Goal: Transaction & Acquisition: Register for event/course

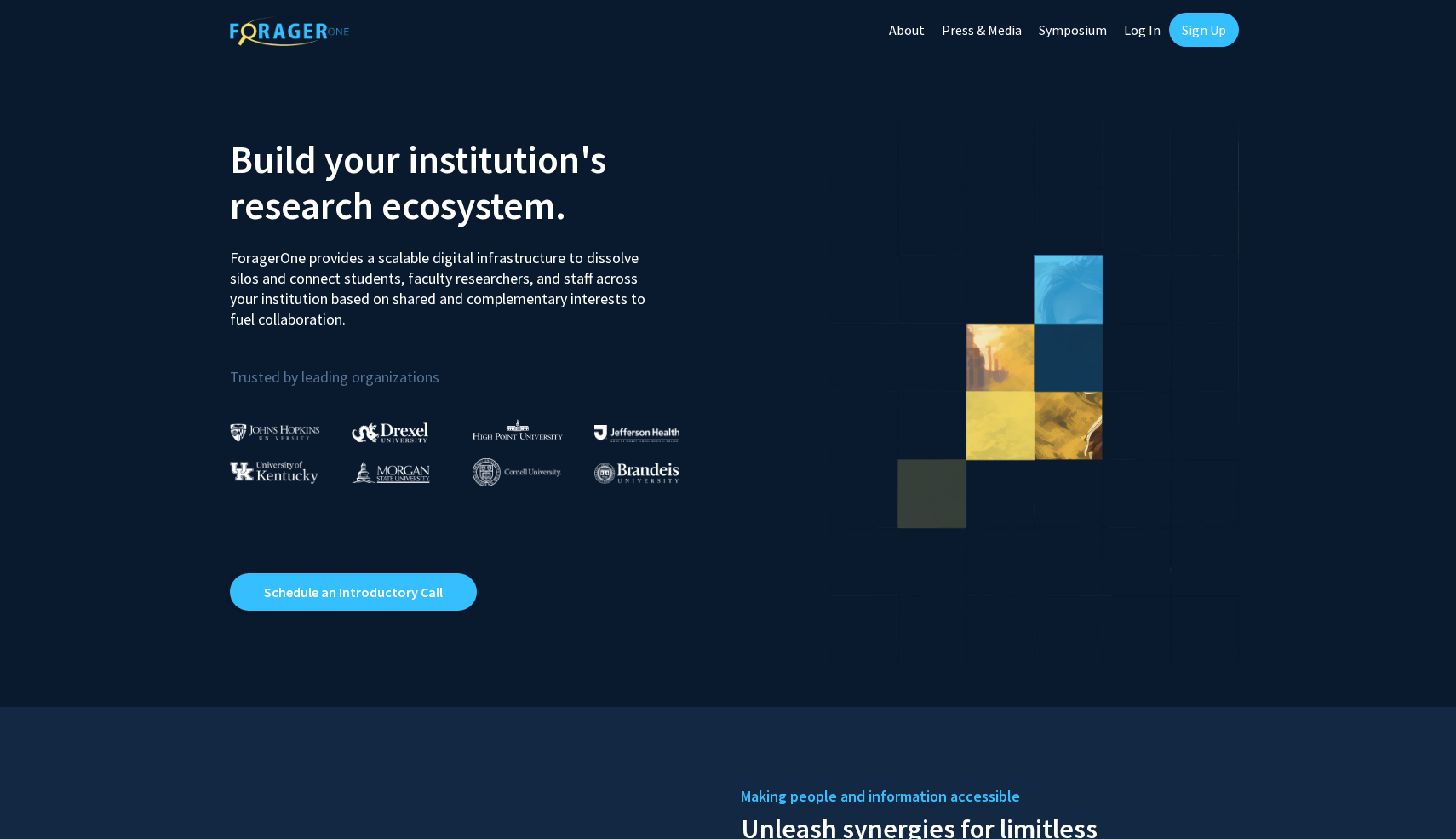
click at [1196, 29] on link "Sign Up" at bounding box center [1203, 29] width 70 height 34
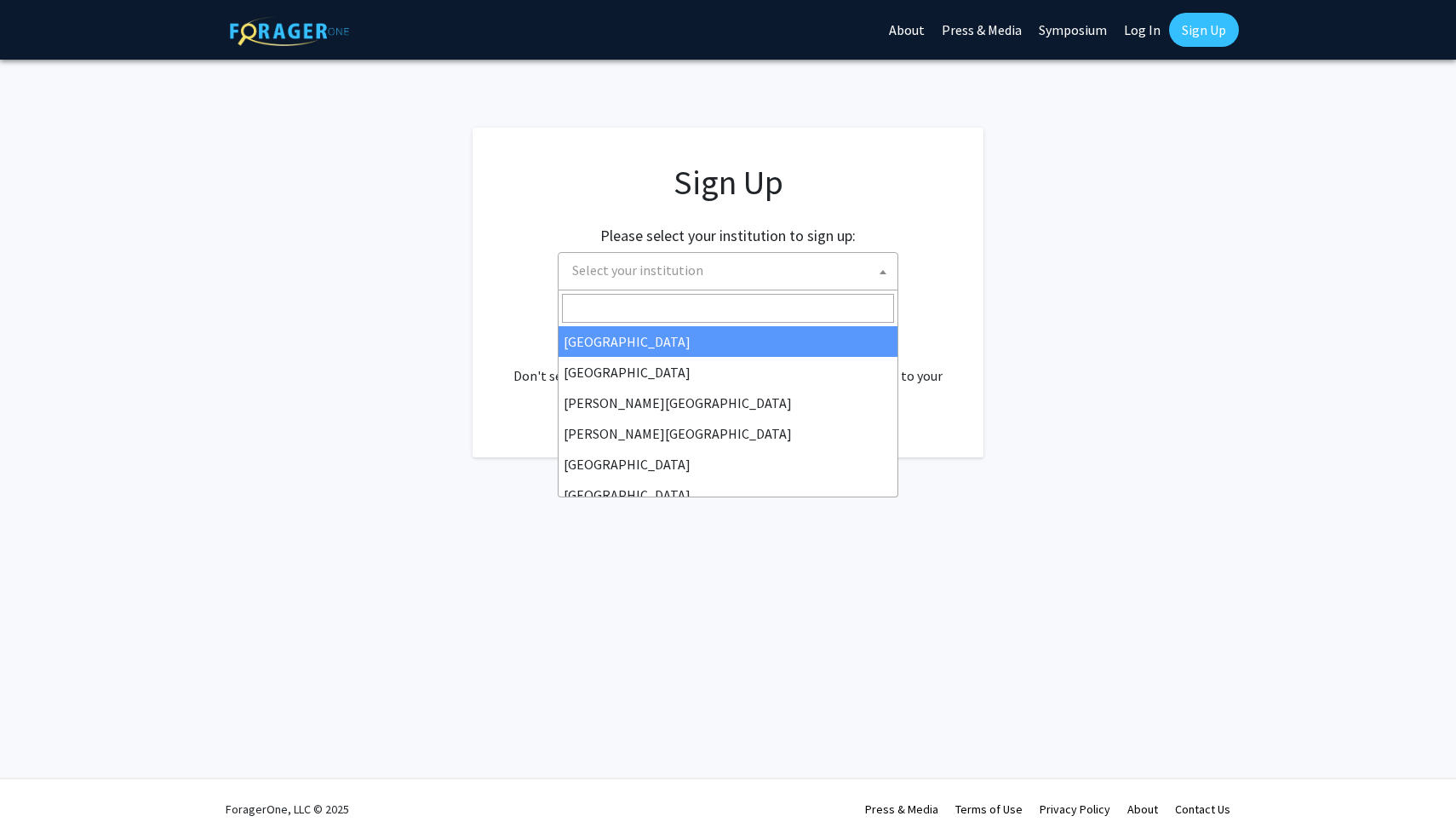
click at [661, 268] on span "Select your institution" at bounding box center [637, 270] width 131 height 17
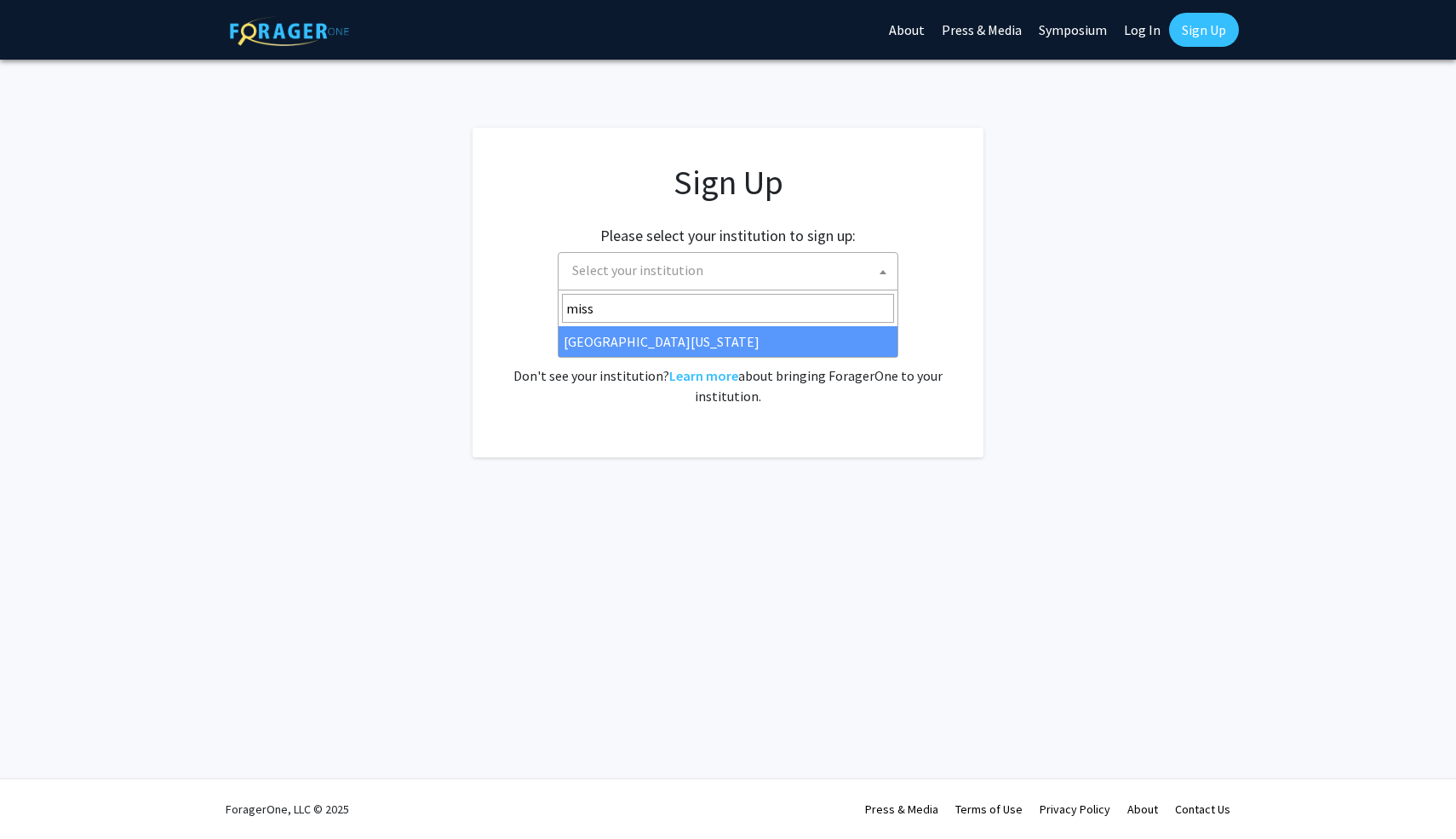
type input "miss"
select select "33"
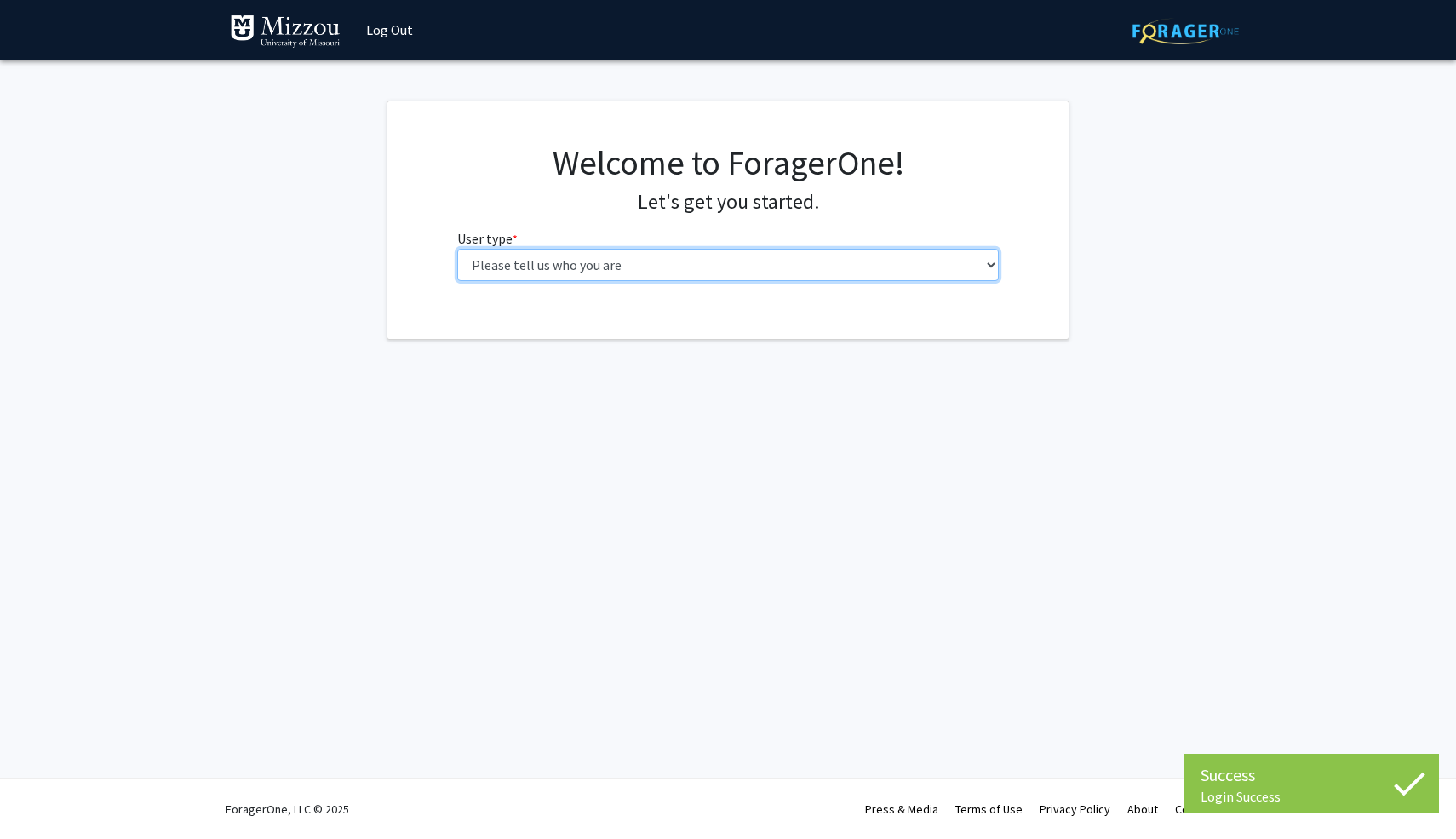
click at [859, 258] on select "Please tell us who you are Undergraduate Student Master's Student Doctoral Cand…" at bounding box center [728, 265] width 542 height 33
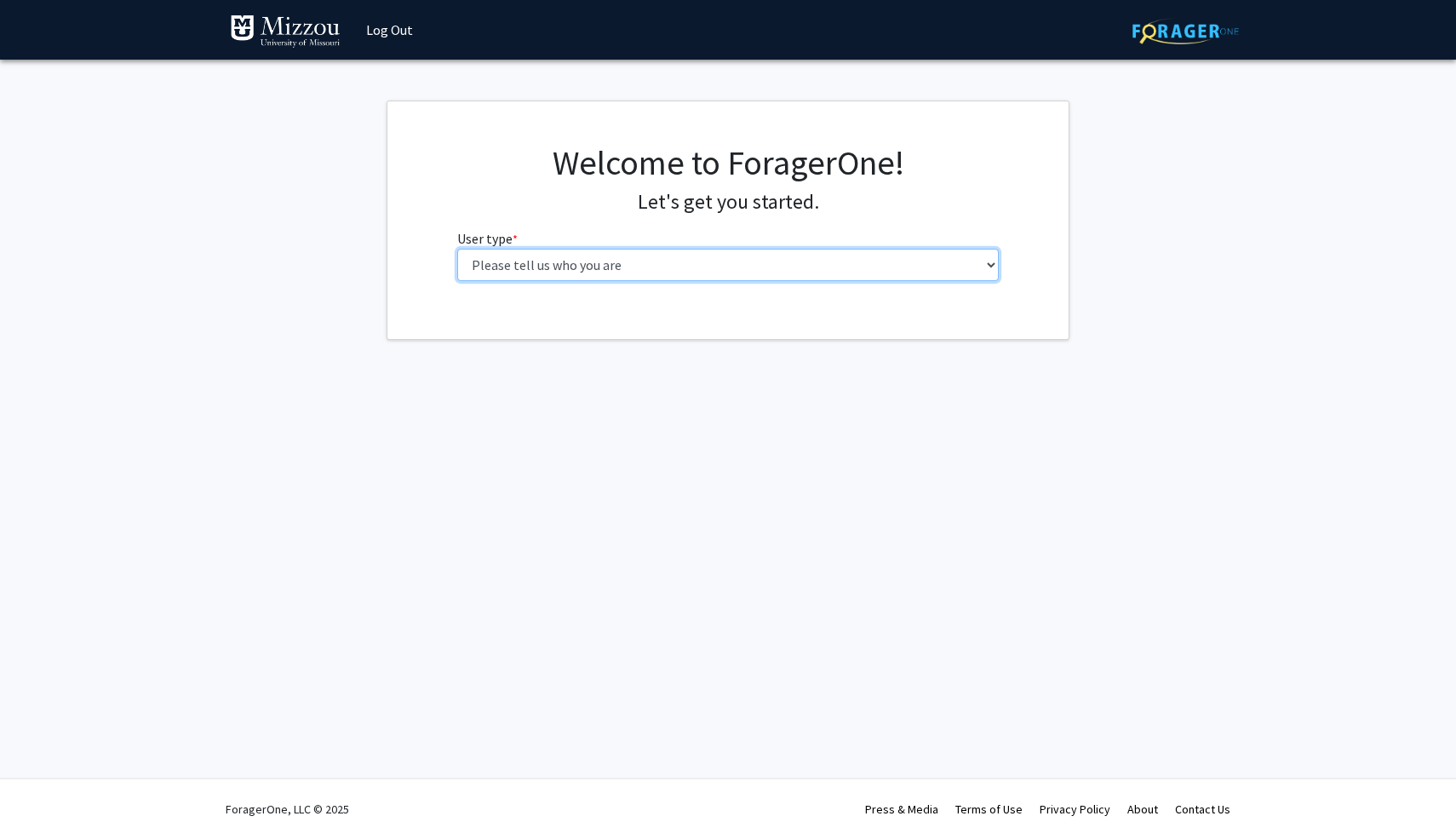
select select "1: undergrad"
click at [457, 249] on select "Please tell us who you are Undergraduate Student Master's Student Doctoral Cand…" at bounding box center [728, 265] width 542 height 33
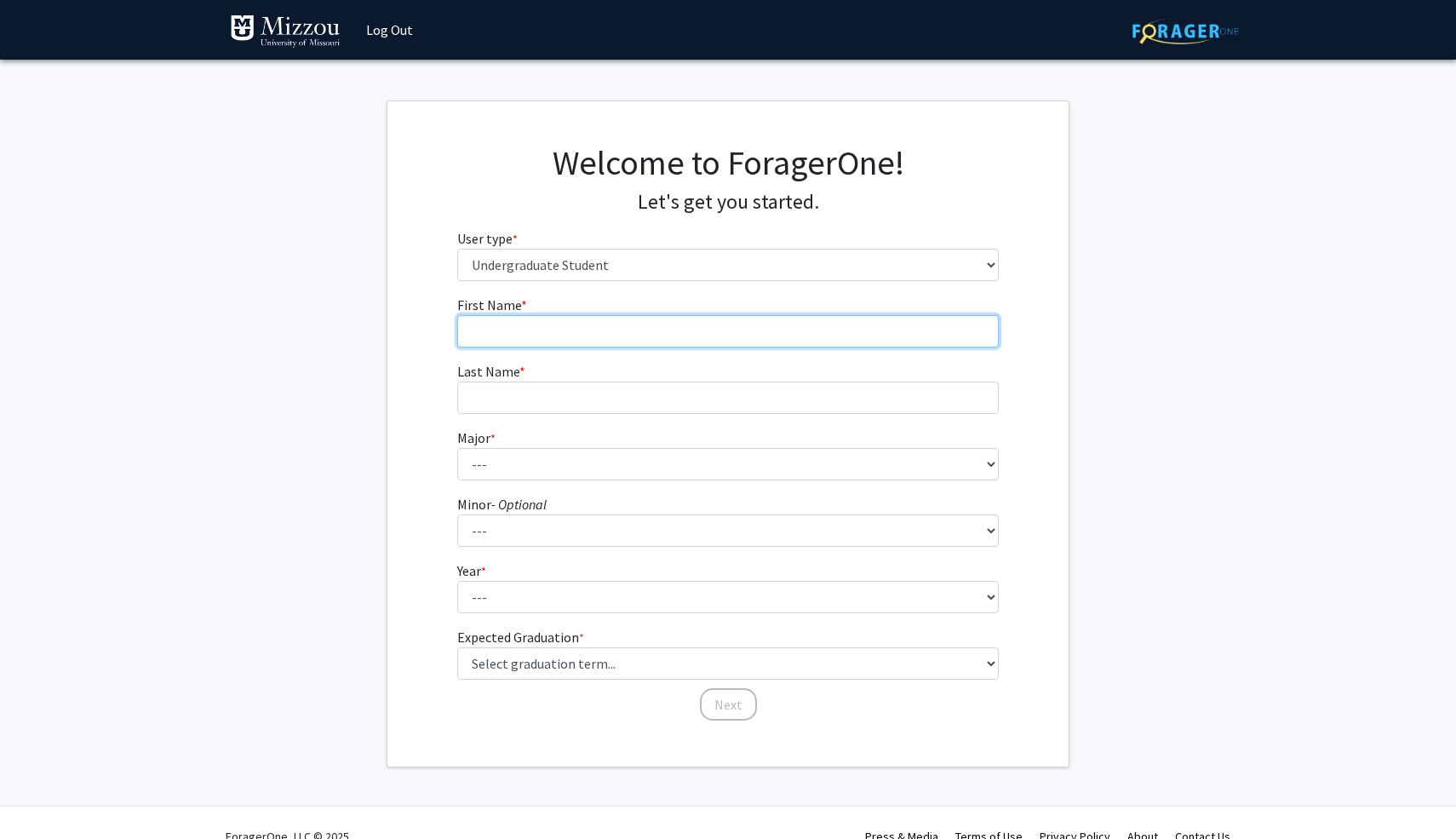
click at [915, 323] on input "First Name * required" at bounding box center [728, 332] width 542 height 33
type input "[PERSON_NAME]"
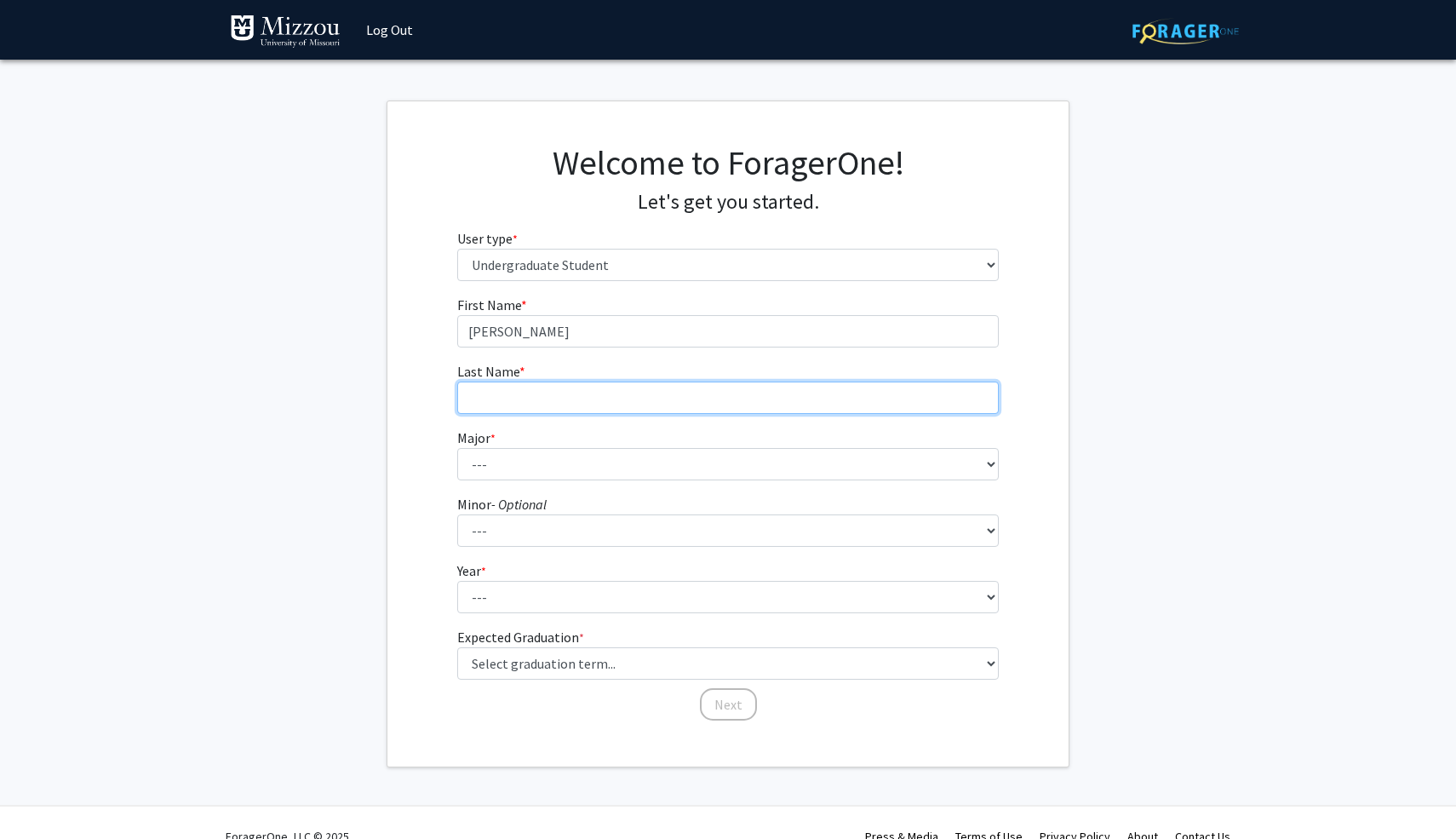
click at [808, 407] on input "Last Name * required" at bounding box center [728, 398] width 542 height 33
type input "McNally"
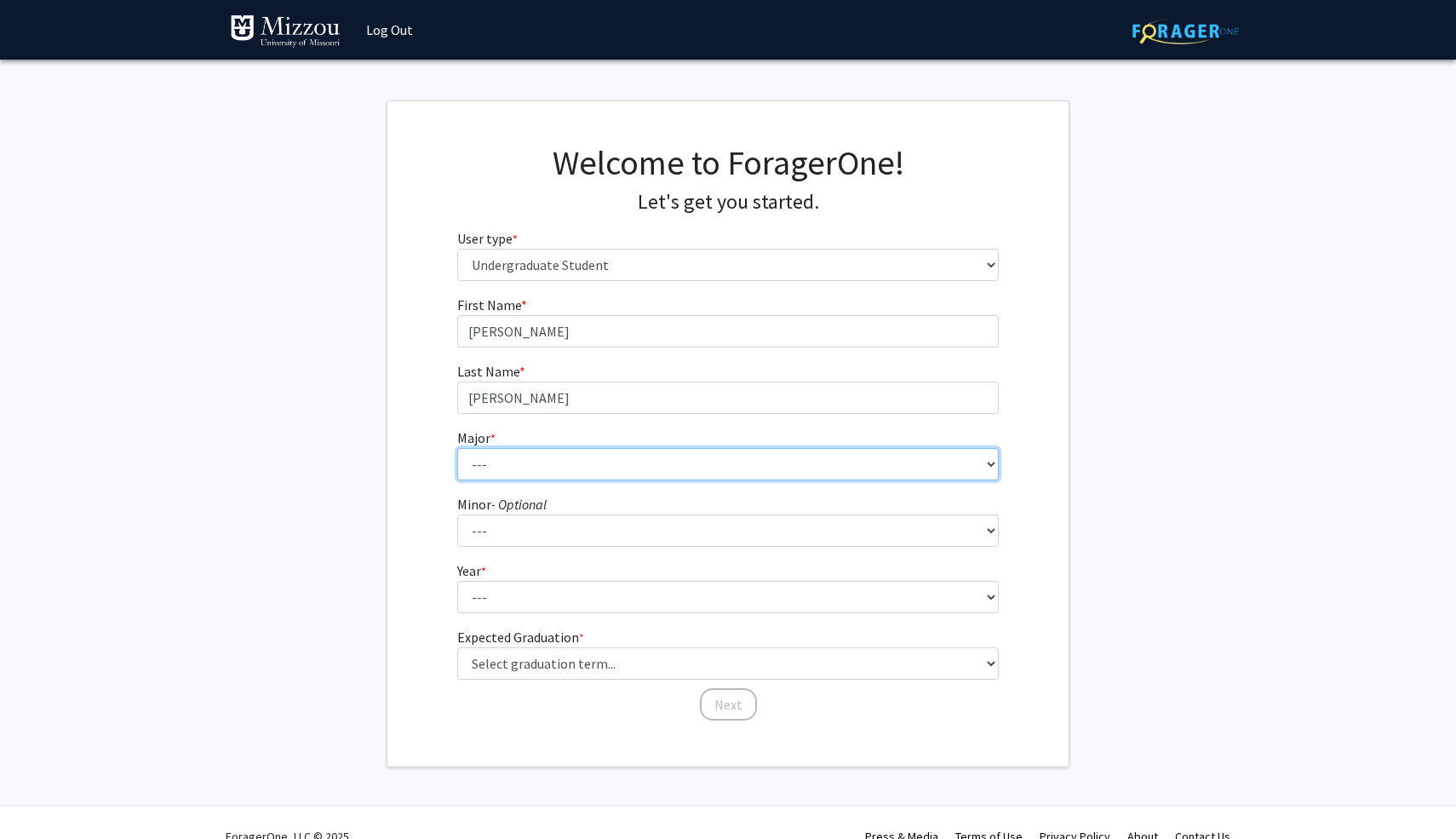
click at [670, 460] on select "--- Agribusiness Management Agricultural Education Agricultural Education: Comm…" at bounding box center [728, 464] width 542 height 33
select select "17: 2505"
click at [457, 448] on select "--- Agribusiness Management Agricultural Education Agricultural Education: Comm…" at bounding box center [728, 464] width 542 height 33
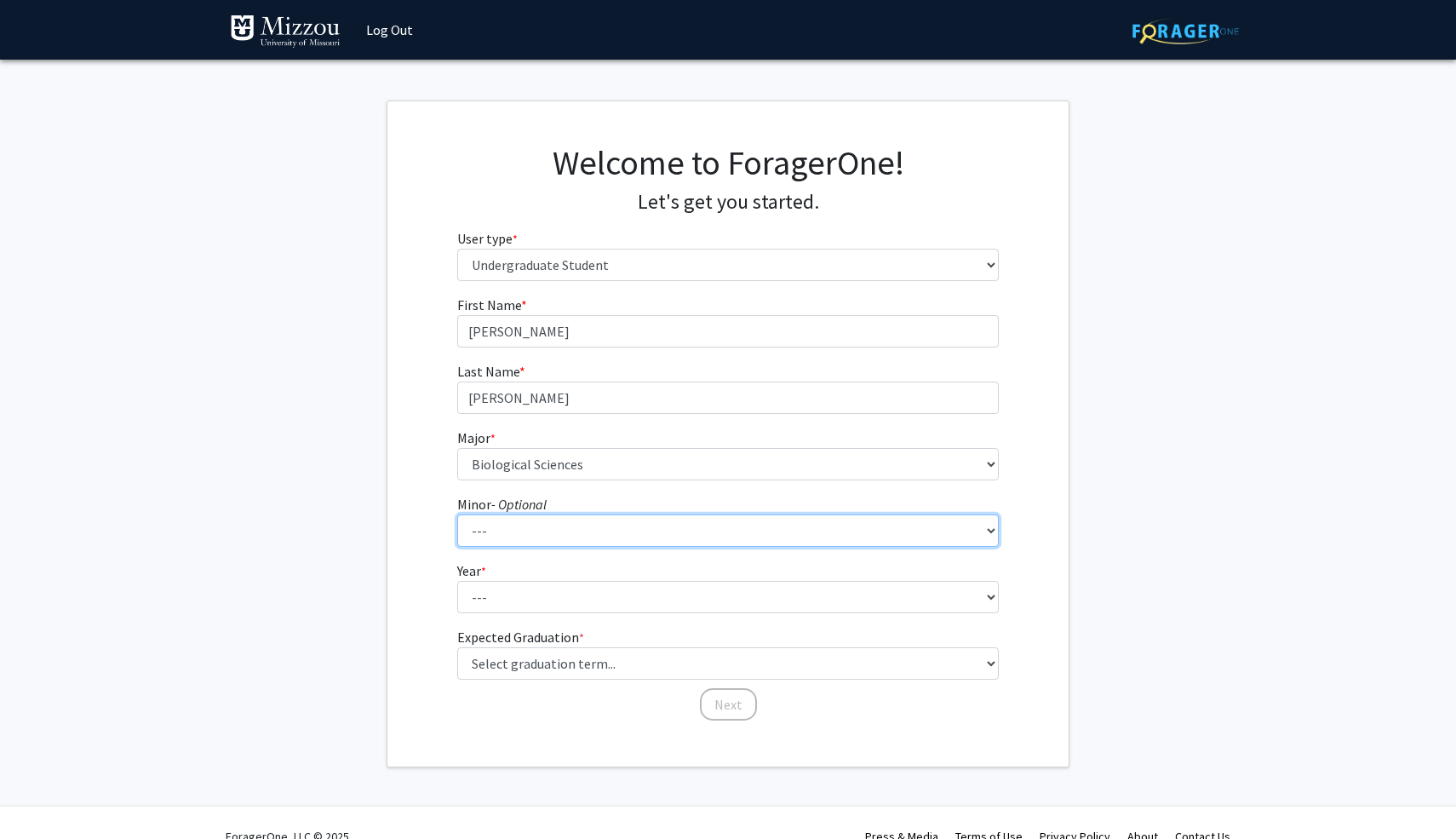
click at [552, 531] on select "--- Accountancy Aerospace Engineering Aerospace Studies Agribusiness Management…" at bounding box center [728, 531] width 542 height 33
click at [457, 514] on select "--- Accountancy Aerospace Engineering Aerospace Studies Agribusiness Management…" at bounding box center [728, 531] width 542 height 33
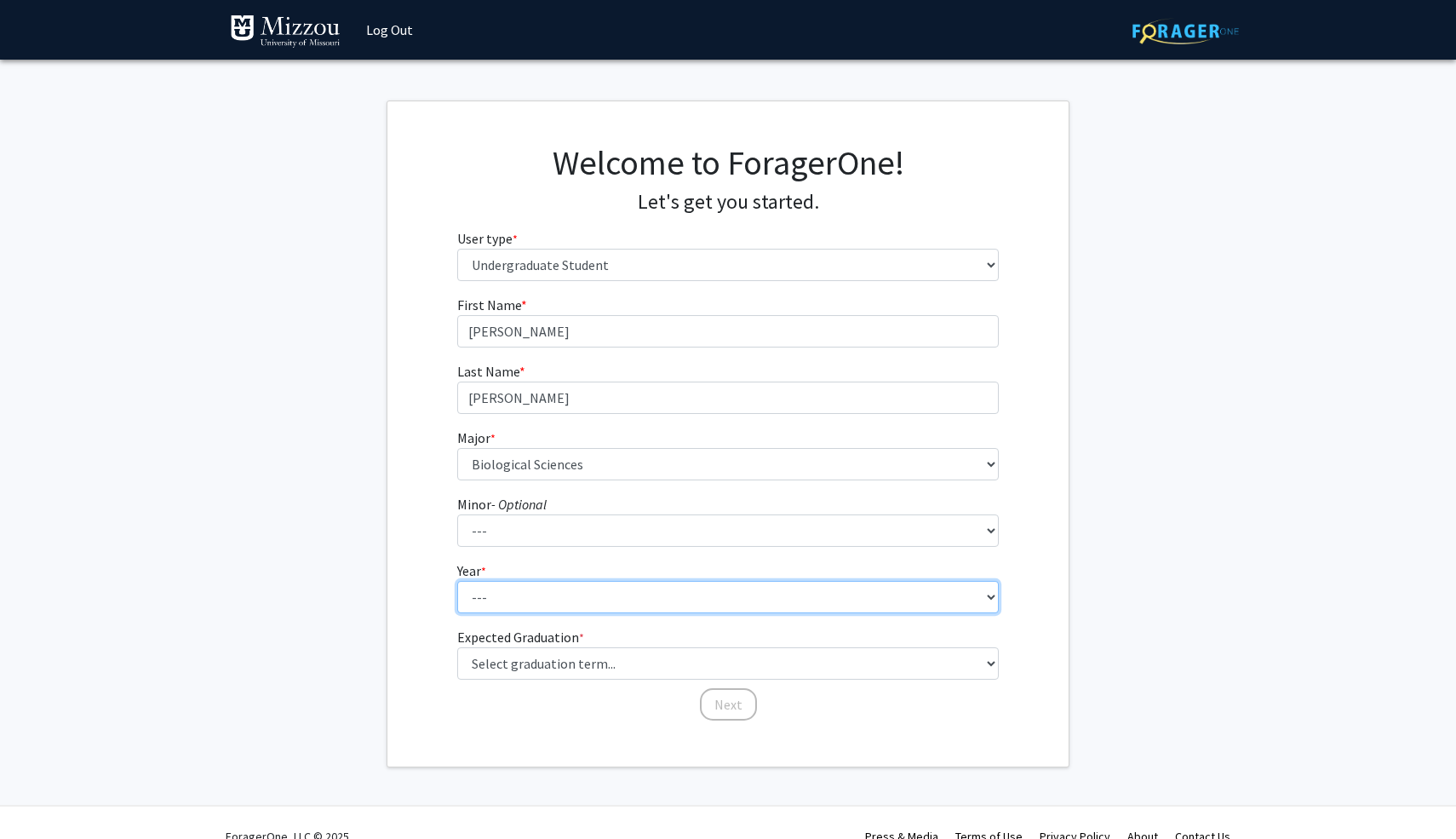
click at [509, 599] on select "--- First-year Sophomore Junior Senior Postbaccalaureate Certificate" at bounding box center [728, 597] width 542 height 33
select select "1: first-year"
click at [457, 580] on select "--- First-year Sophomore Junior Senior Postbaccalaureate Certificate" at bounding box center [728, 597] width 542 height 33
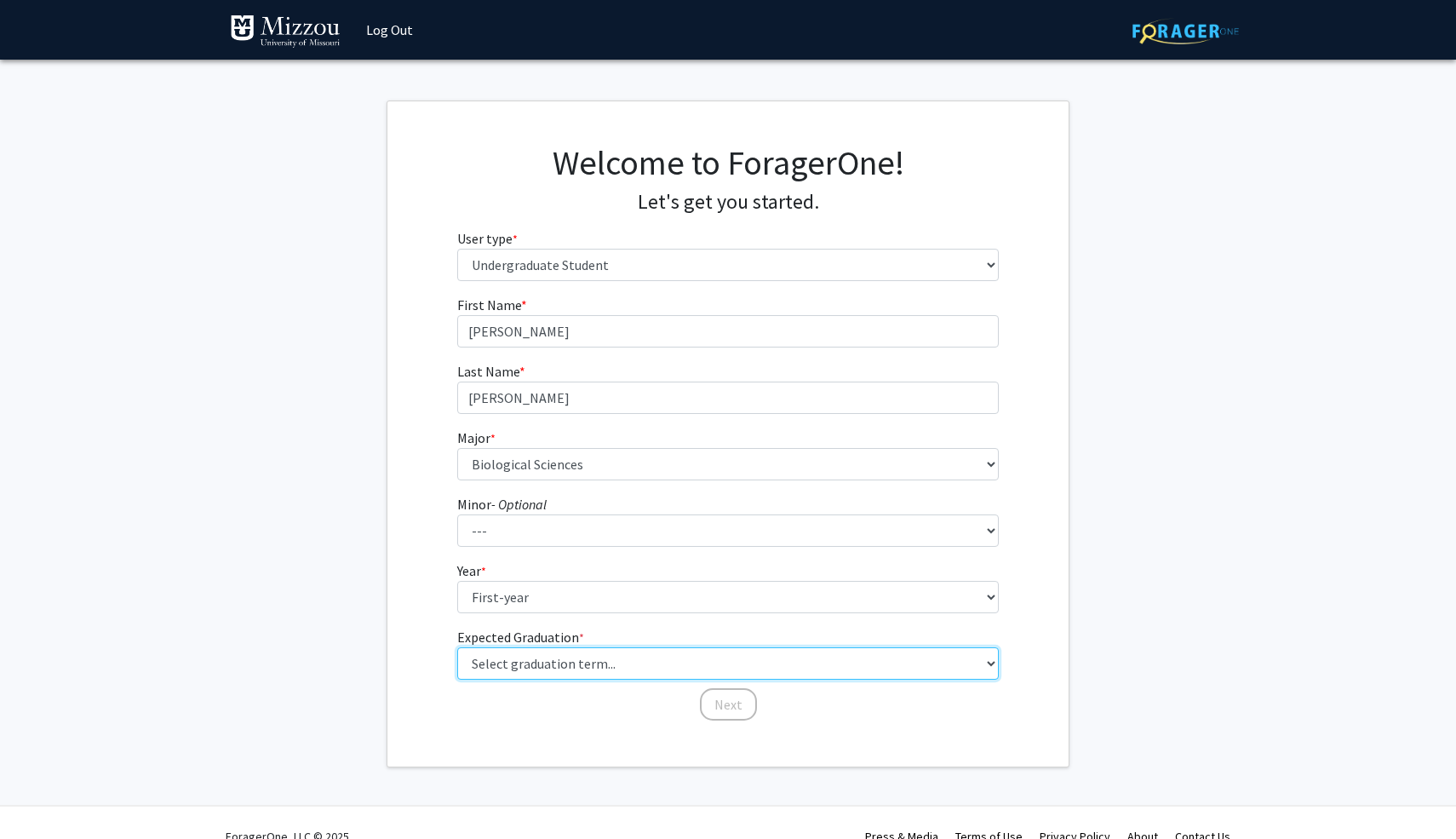
click at [533, 664] on select "Select graduation term... Spring 2025 Summer 2025 Fall 2025 Winter 2025 Spring …" at bounding box center [728, 663] width 542 height 33
select select "17: spring_2029"
click at [457, 647] on select "Select graduation term... Spring 2025 Summer 2025 Fall 2025 Winter 2025 Spring …" at bounding box center [728, 663] width 542 height 33
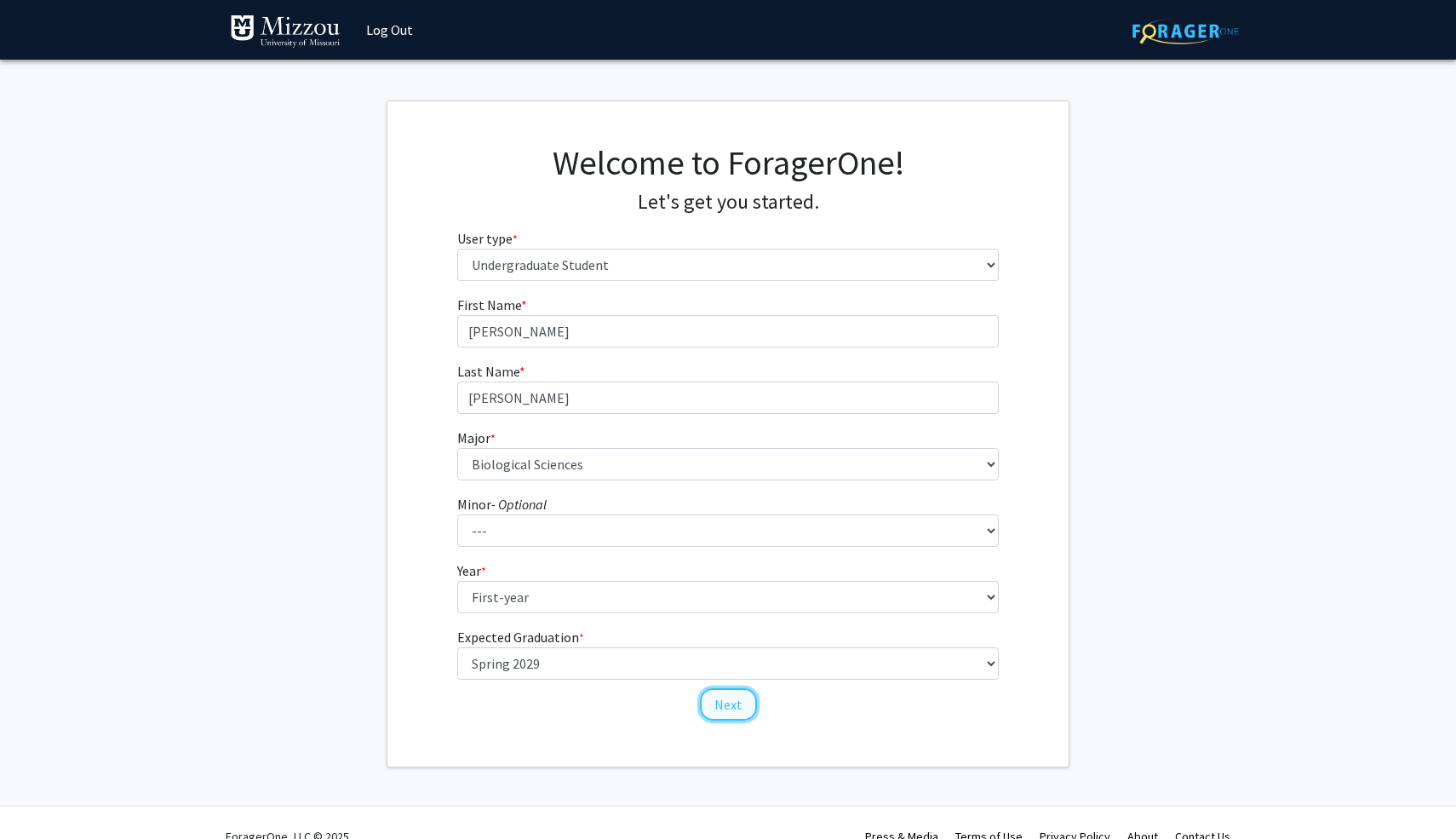
click at [724, 710] on button "Next" at bounding box center [728, 704] width 57 height 33
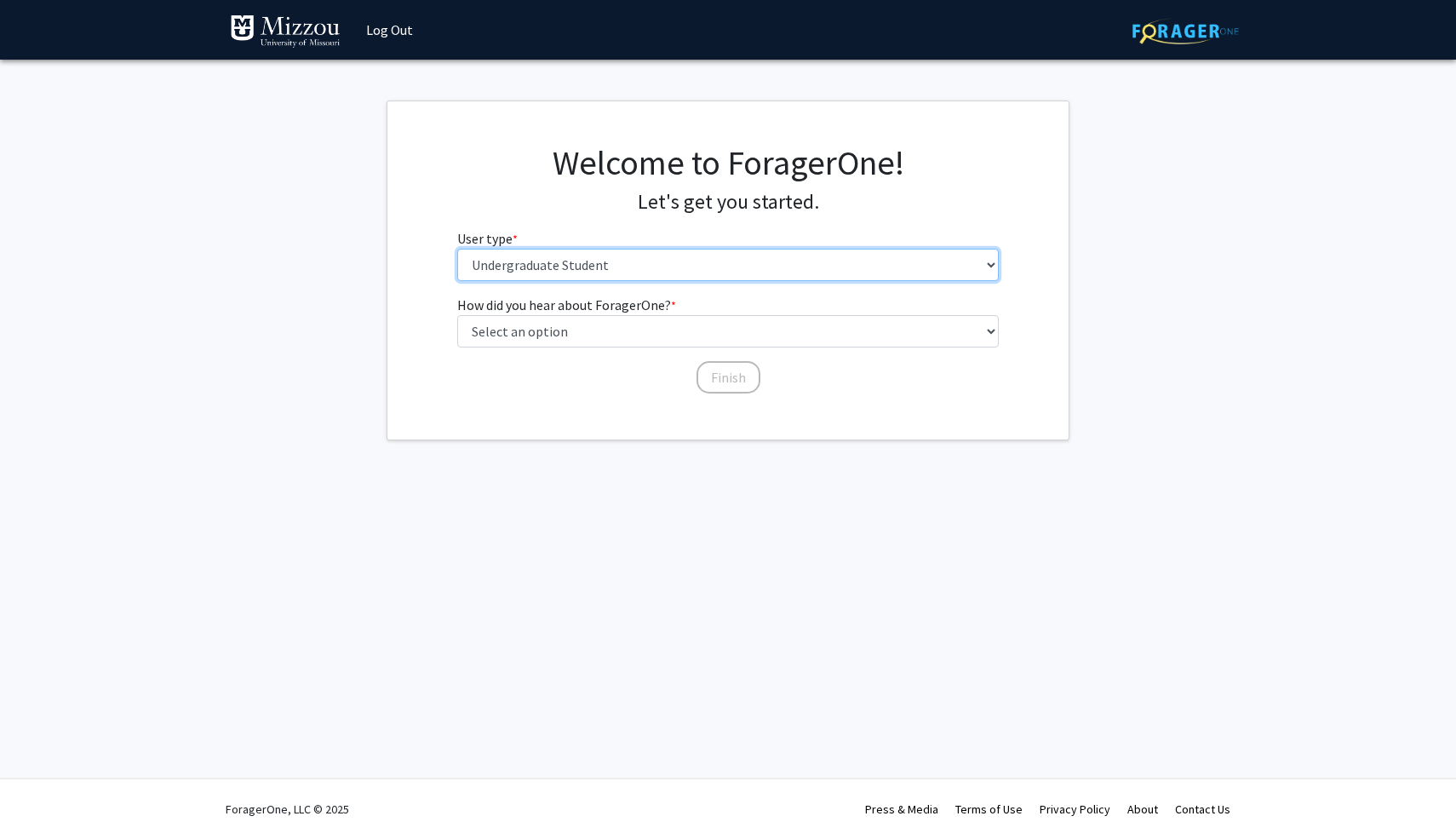
click at [679, 271] on select "Please tell us who you are Undergraduate Student Master's Student Doctoral Cand…" at bounding box center [728, 265] width 542 height 33
click at [457, 249] on select "Please tell us who you are Undergraduate Student Master's Student Doctoral Cand…" at bounding box center [728, 265] width 542 height 33
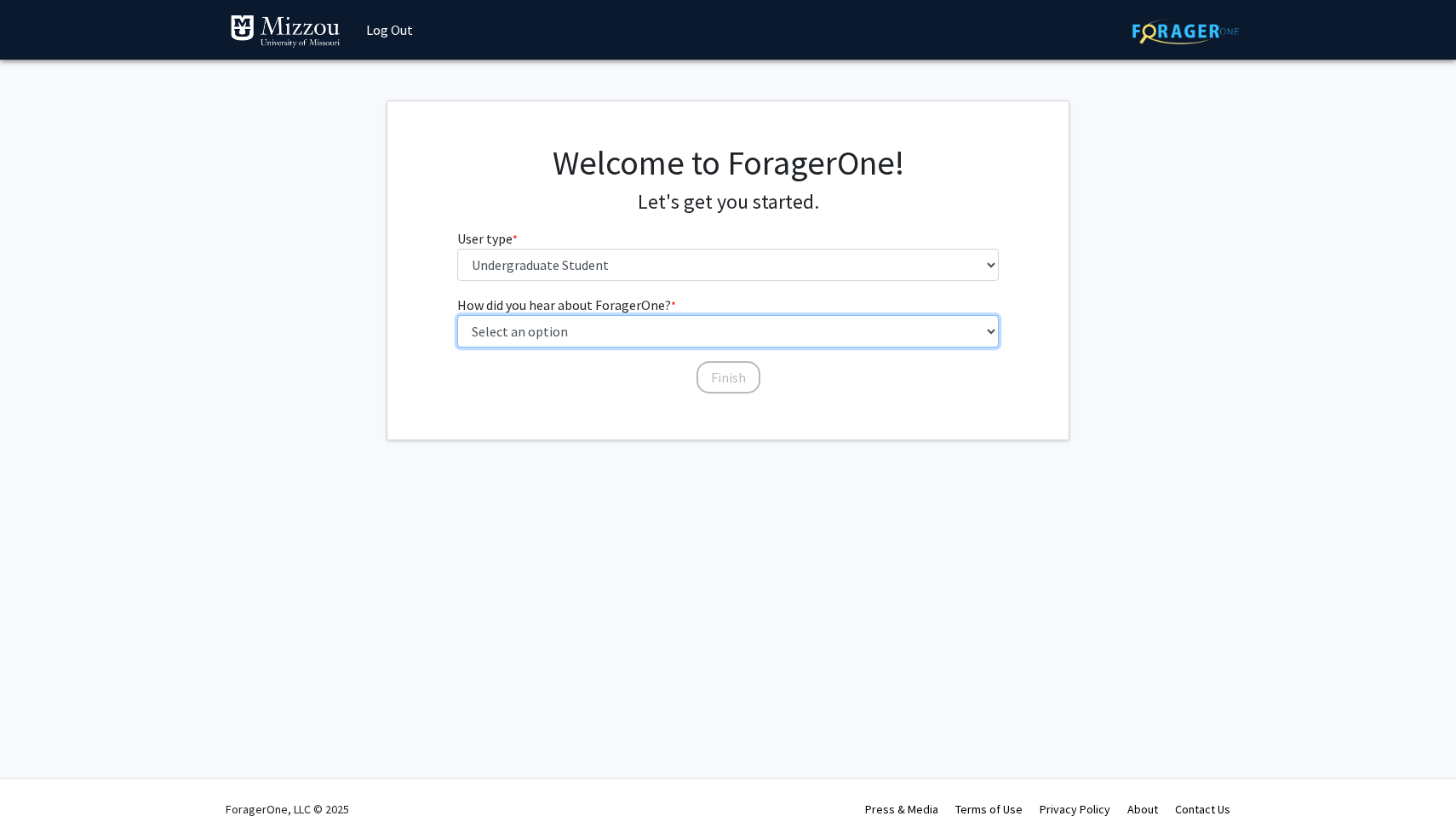
click at [674, 333] on select "Select an option Peer/student recommendation Faculty/staff recommendation Unive…" at bounding box center [728, 332] width 542 height 33
select select "2: faculty_recommendation"
click at [457, 315] on select "Select an option Peer/student recommendation Faculty/staff recommendation Unive…" at bounding box center [728, 332] width 542 height 33
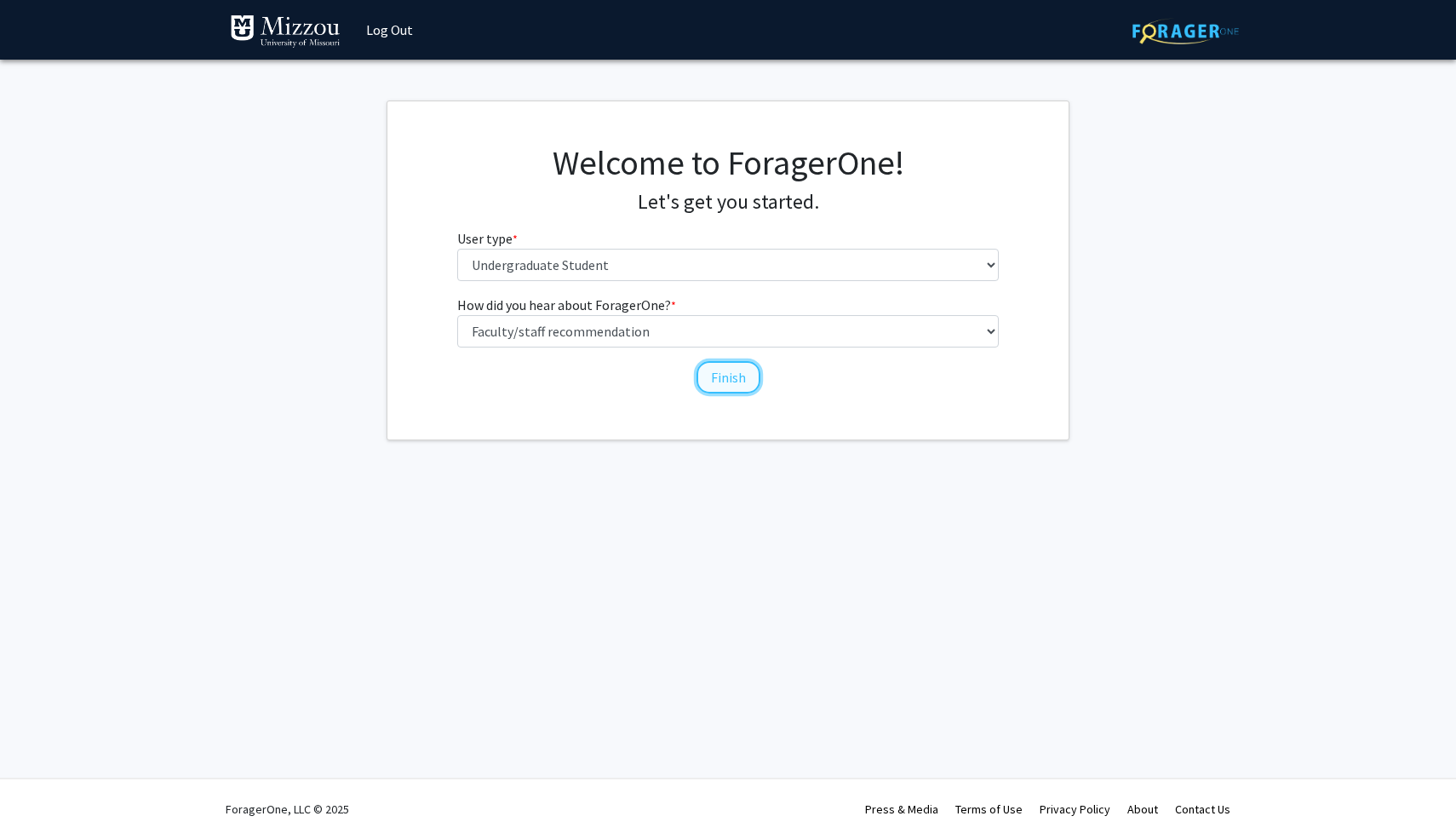
click at [735, 372] on button "Finish" at bounding box center [728, 378] width 63 height 33
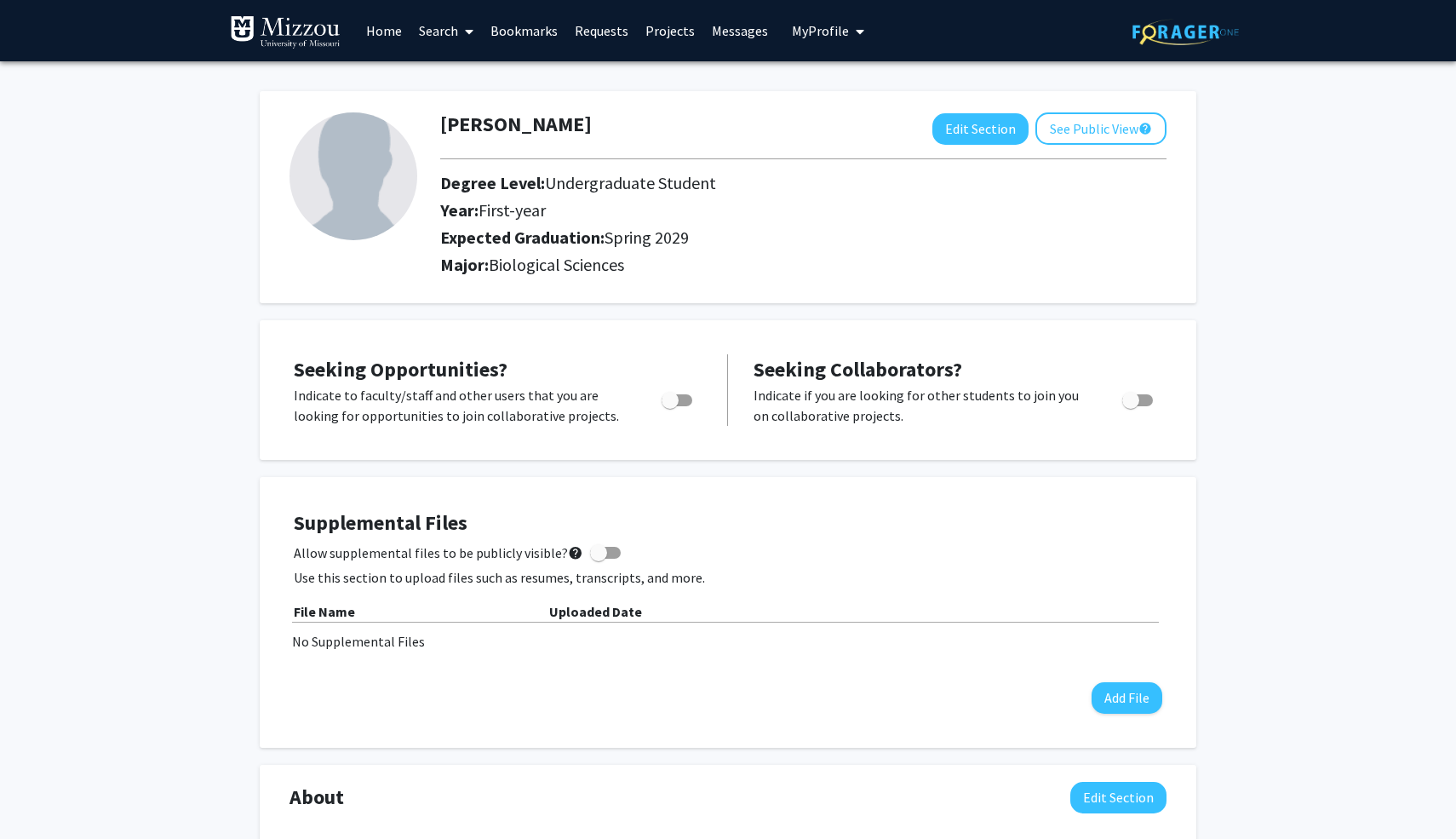
click at [470, 29] on icon at bounding box center [469, 32] width 9 height 13
click at [481, 80] on span "Faculty/Staff" at bounding box center [473, 78] width 125 height 34
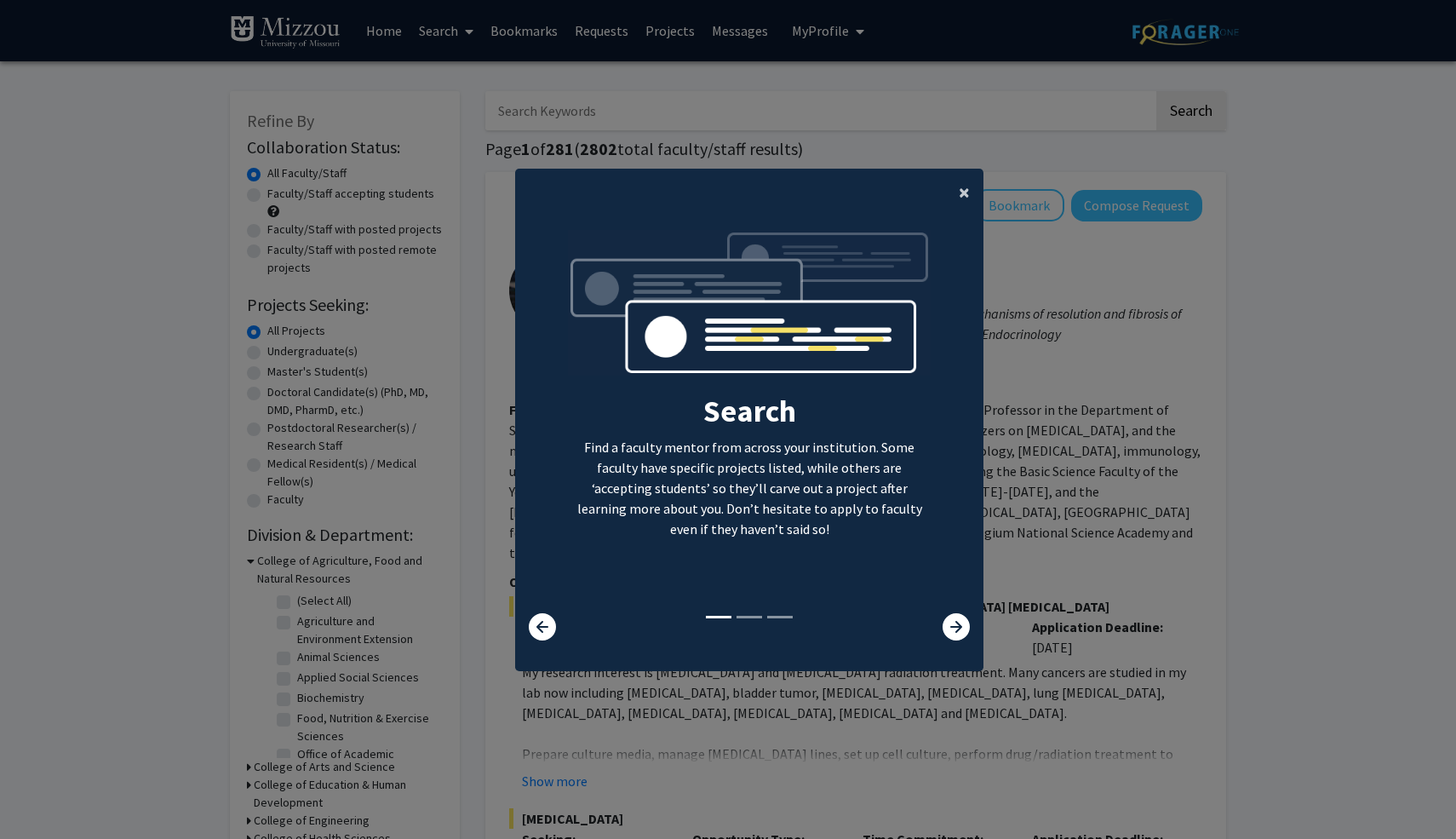
click at [964, 193] on span "×" at bounding box center [965, 191] width 12 height 26
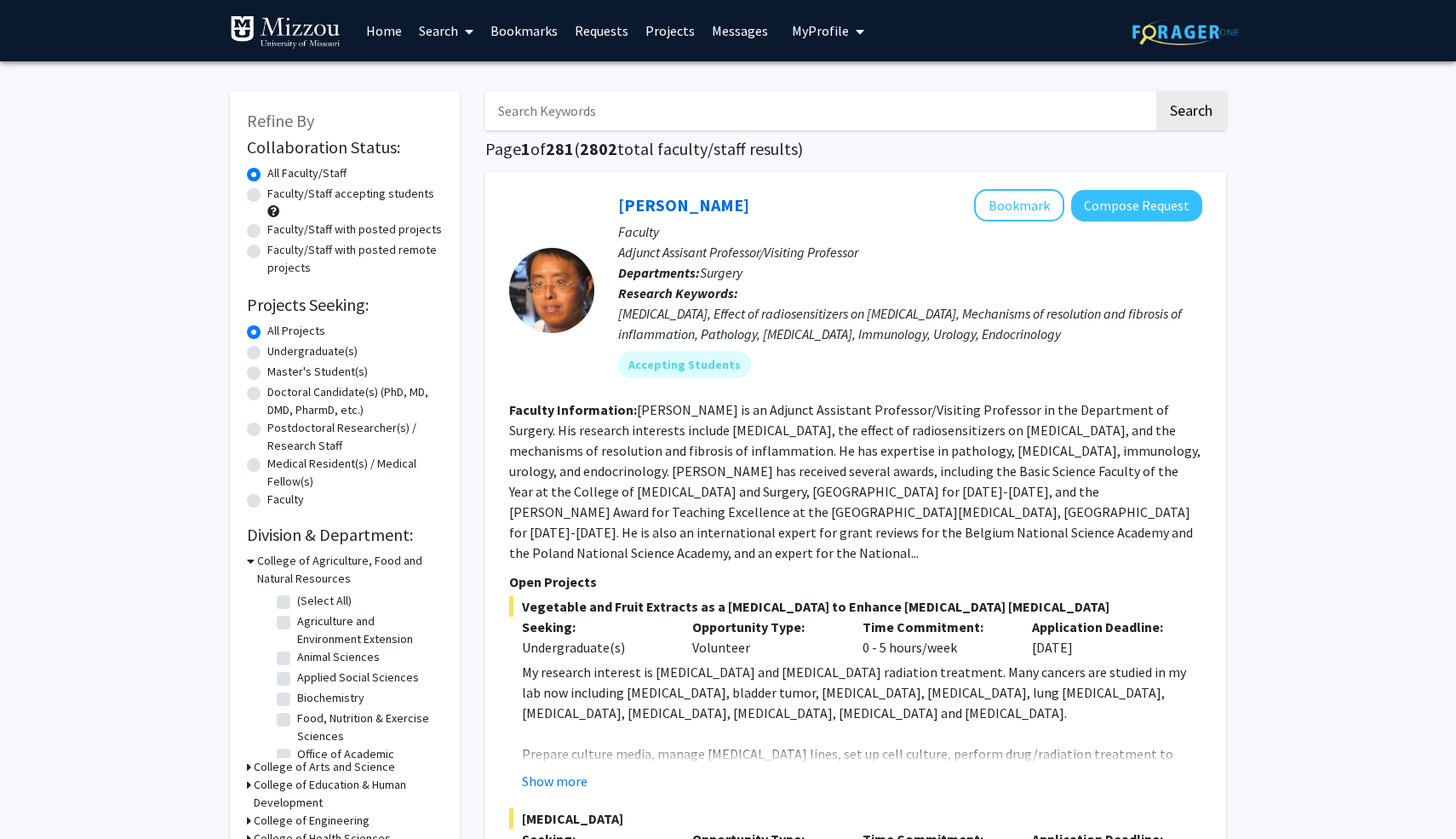
click at [581, 113] on input "Search Keywords" at bounding box center [819, 111] width 668 height 39
click at [1156, 91] on button "Search" at bounding box center [1191, 111] width 70 height 39
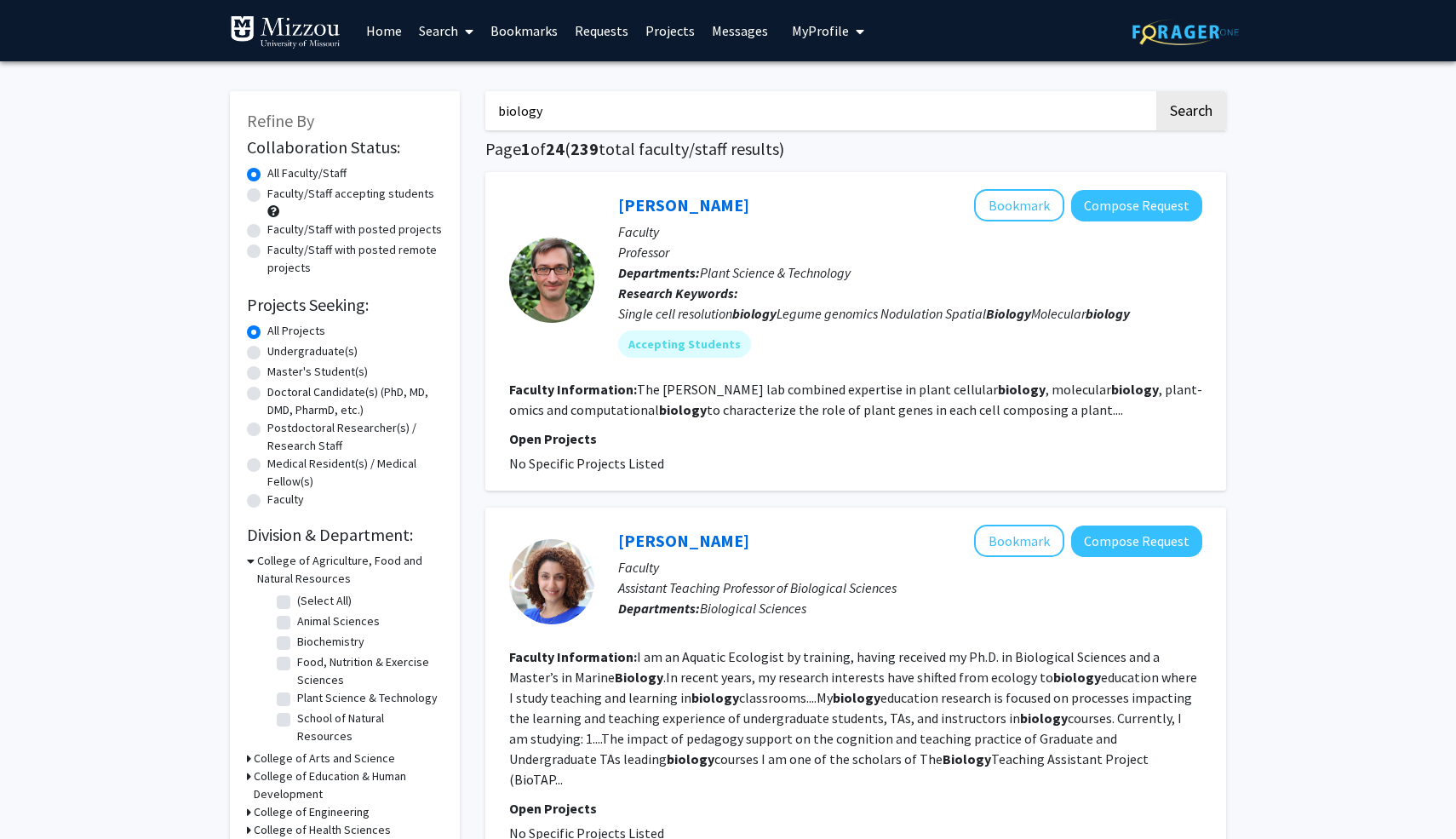
drag, startPoint x: 567, startPoint y: 108, endPoint x: 478, endPoint y: 106, distance: 89.0
click at [1156, 91] on button "Search" at bounding box center [1191, 111] width 70 height 39
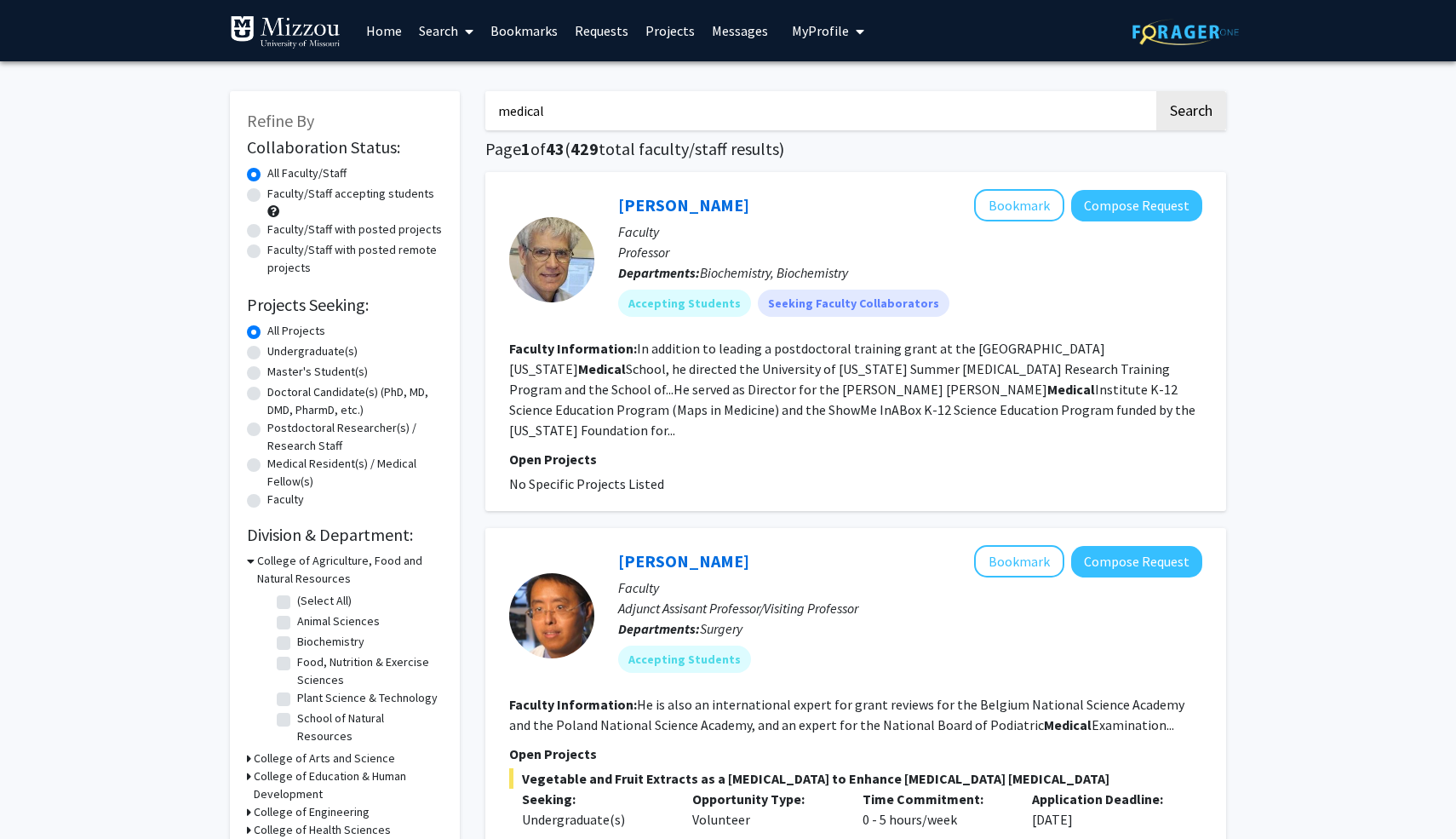
click at [1156, 91] on button "Search" at bounding box center [1191, 111] width 70 height 39
type input "medicine"
click at [1156, 91] on button "Search" at bounding box center [1191, 111] width 70 height 39
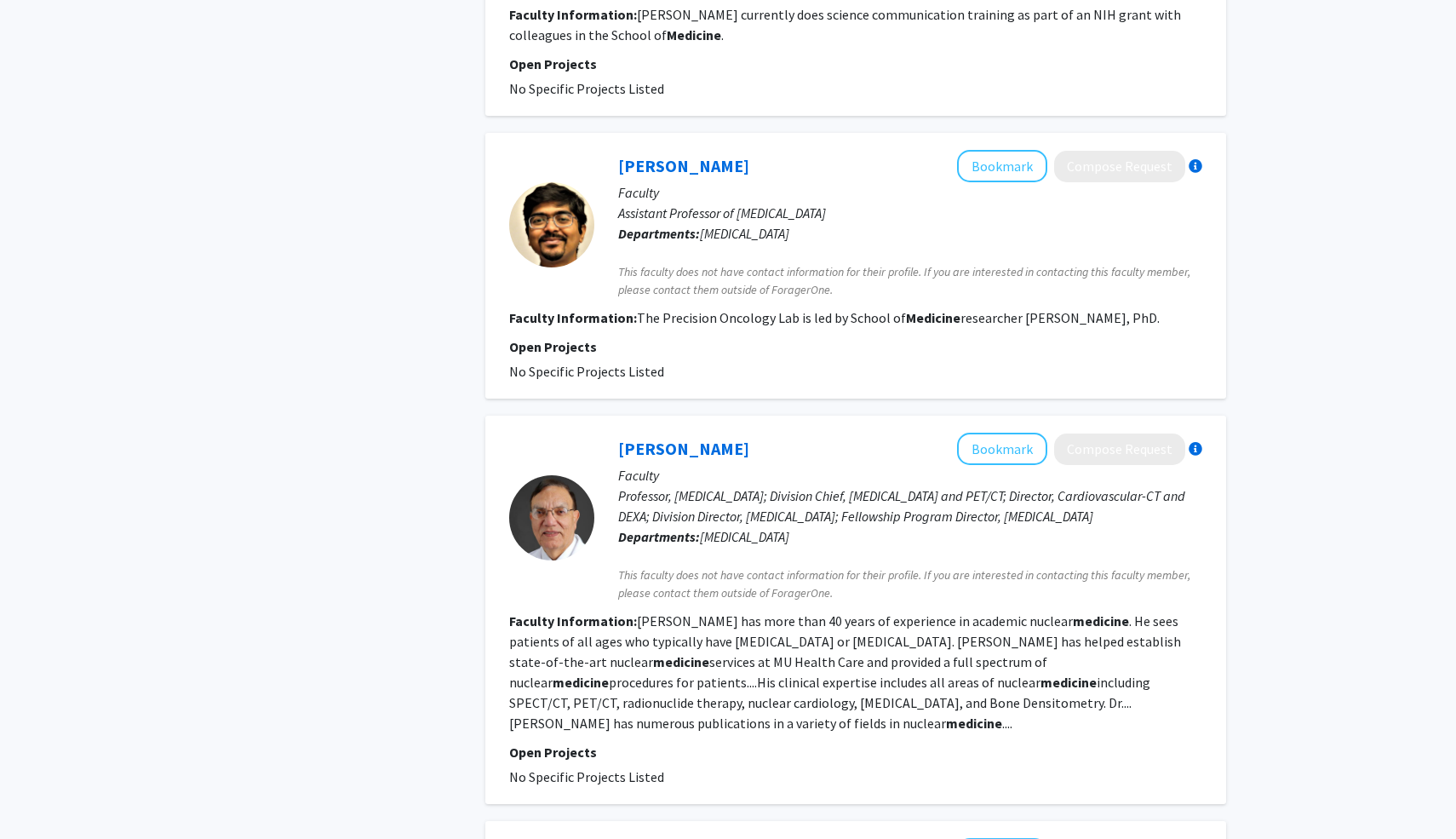
scroll to position [1447, 0]
